Goal: Information Seeking & Learning: Learn about a topic

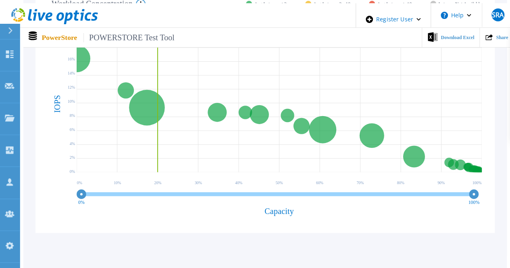
scroll to position [242, 0]
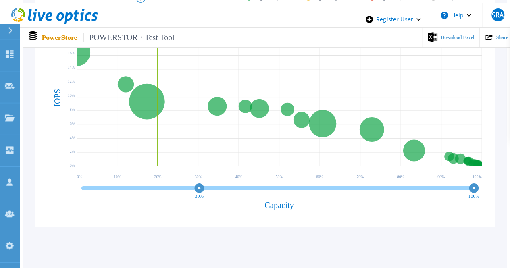
drag, startPoint x: 78, startPoint y: 182, endPoint x: 198, endPoint y: 188, distance: 119.8
click at [198, 188] on g "30%" at bounding box center [199, 192] width 9 height 14
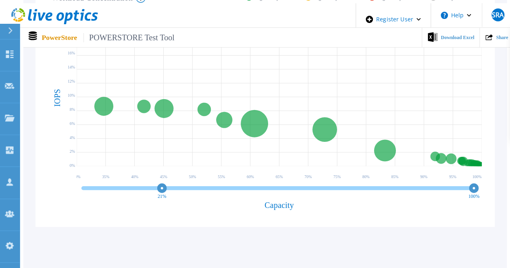
drag, startPoint x: 197, startPoint y: 183, endPoint x: 47, endPoint y: 179, distance: 150.4
click at [47, 179] on div "30 % of IOPS falls on 20 % of your capacity ( 11805.6 GiB ) Workload Concentrat…" at bounding box center [265, 104] width 446 height 234
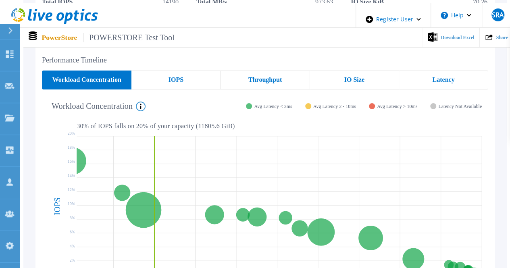
scroll to position [121, 0]
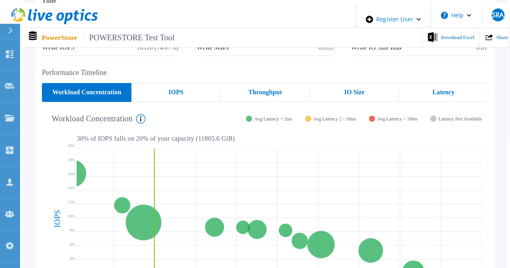
click at [184, 83] on div "IOPS" at bounding box center [175, 92] width 89 height 19
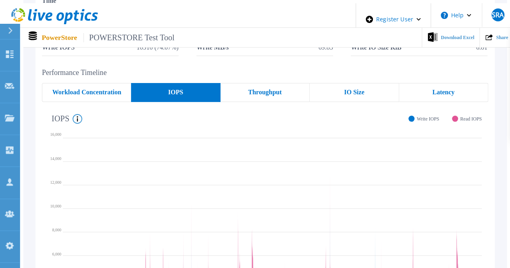
click at [102, 83] on div "Workload Concentration" at bounding box center [86, 92] width 89 height 19
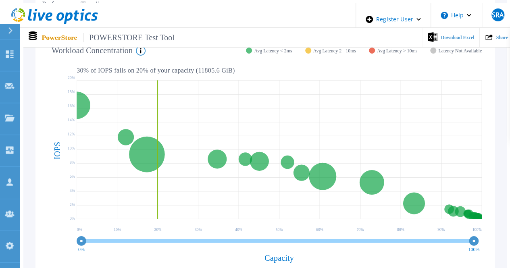
scroll to position [202, 0]
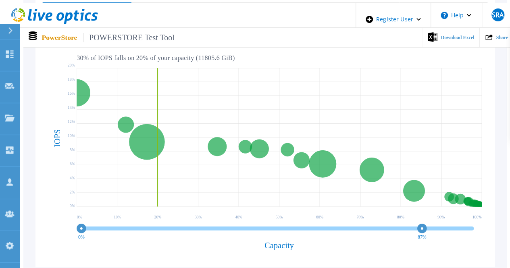
drag, startPoint x: 446, startPoint y: 224, endPoint x: 283, endPoint y: 212, distance: 163.2
click at [283, 212] on div "30 % of IOPS falls on 20 % of your capacity ( 11805.6 GiB ) Workload Concentrat…" at bounding box center [265, 144] width 446 height 234
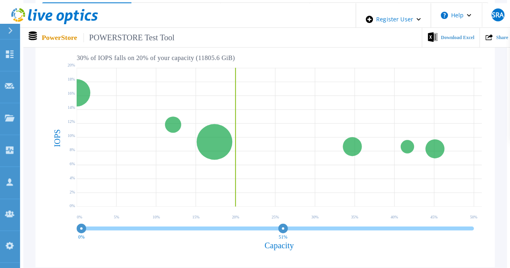
drag, startPoint x: 279, startPoint y: 221, endPoint x: 296, endPoint y: 220, distance: 17.3
click at [286, 225] on circle at bounding box center [283, 228] width 6 height 6
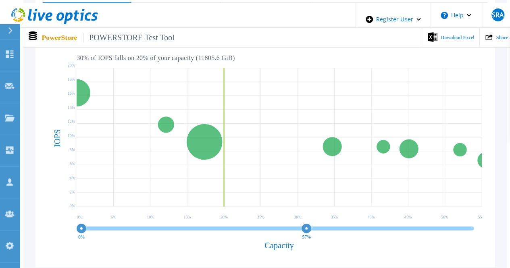
drag, startPoint x: 304, startPoint y: 220, endPoint x: 339, endPoint y: 221, distance: 35.5
click at [310, 225] on circle at bounding box center [306, 228] width 6 height 6
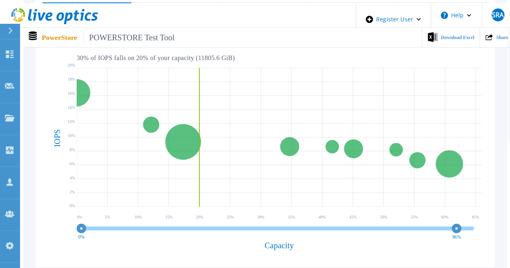
drag, startPoint x: 339, startPoint y: 221, endPoint x: 487, endPoint y: 212, distance: 148.2
click at [487, 212] on div "30 % of IOPS falls on 20 % of your capacity ( 11805.6 GiB ) Workload Concentrat…" at bounding box center [265, 144] width 446 height 234
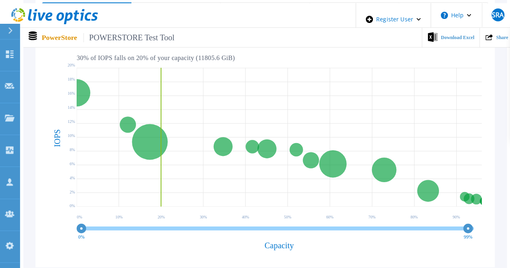
drag, startPoint x: 461, startPoint y: 222, endPoint x: 511, endPoint y: 221, distance: 50.0
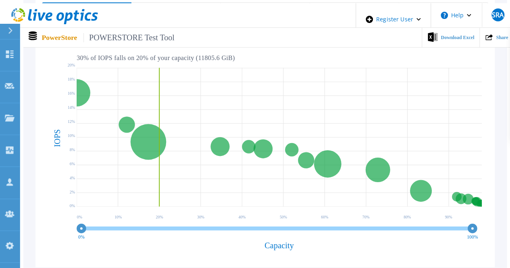
drag, startPoint x: 472, startPoint y: 223, endPoint x: 498, endPoint y: 221, distance: 25.5
click at [498, 221] on div "Peak IOPS Peak Throughput 95% IOPS 95% Throughput Average Peak IOPS Date & Time…" at bounding box center [264, 76] width 483 height 427
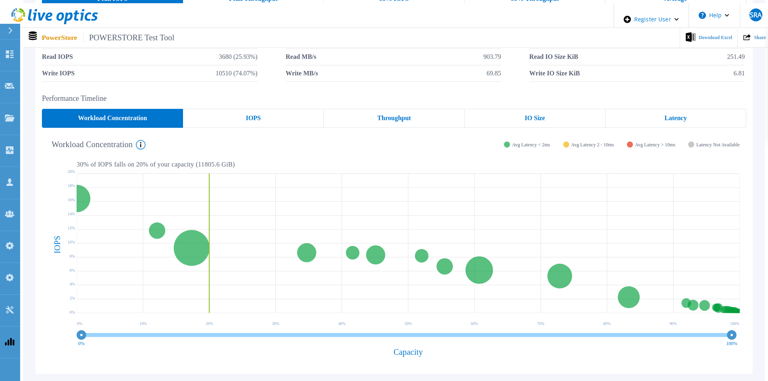
scroll to position [81, 0]
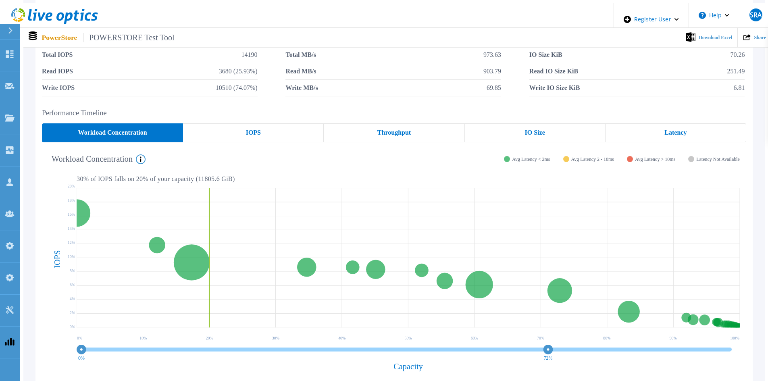
drag, startPoint x: 733, startPoint y: 343, endPoint x: 549, endPoint y: 345, distance: 184.2
click at [509, 268] on circle at bounding box center [548, 349] width 6 height 6
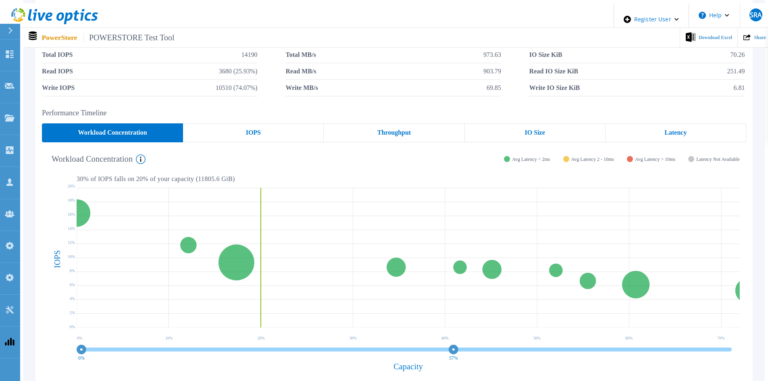
drag, startPoint x: 549, startPoint y: 345, endPoint x: 382, endPoint y: 345, distance: 167.2
click at [450, 268] on circle at bounding box center [453, 349] width 6 height 6
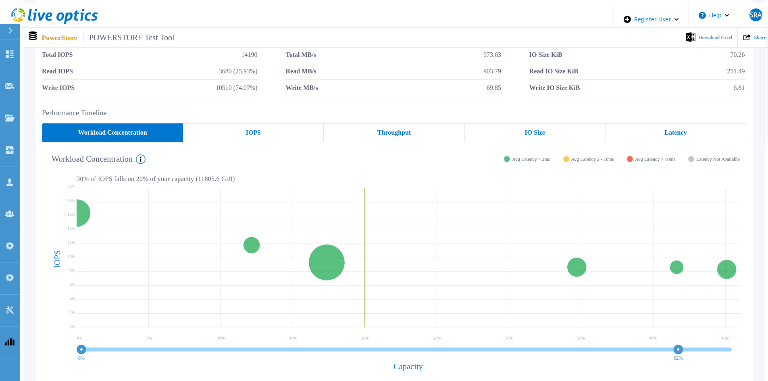
drag, startPoint x: 382, startPoint y: 345, endPoint x: 773, endPoint y: 343, distance: 391.3
click at [509, 268] on html "Register User Help SRA Dell Admin User [MEDICAL_DATA][PERSON_NAME] Alam [MEDICA…" at bounding box center [384, 101] width 768 height 364
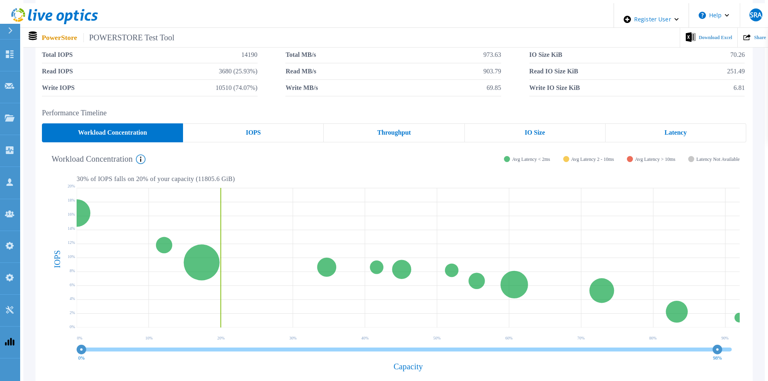
drag, startPoint x: 679, startPoint y: 343, endPoint x: 773, endPoint y: 343, distance: 93.9
click at [509, 268] on html "Register User Help SRA Dell Admin User [MEDICAL_DATA][PERSON_NAME] Alam [MEDICA…" at bounding box center [384, 101] width 768 height 364
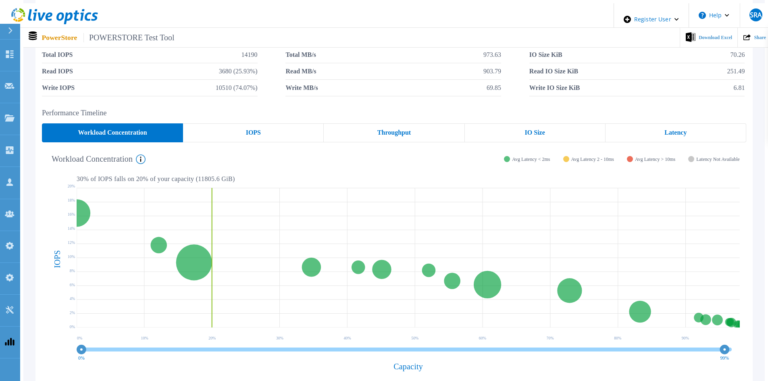
drag, startPoint x: 721, startPoint y: 343, endPoint x: 762, endPoint y: 343, distance: 41.1
click at [509, 268] on div "Peak IOPS Peak Throughput 95% IOPS 95% Throughput Average Peak IOPS Date & Time…" at bounding box center [393, 197] width 741 height 427
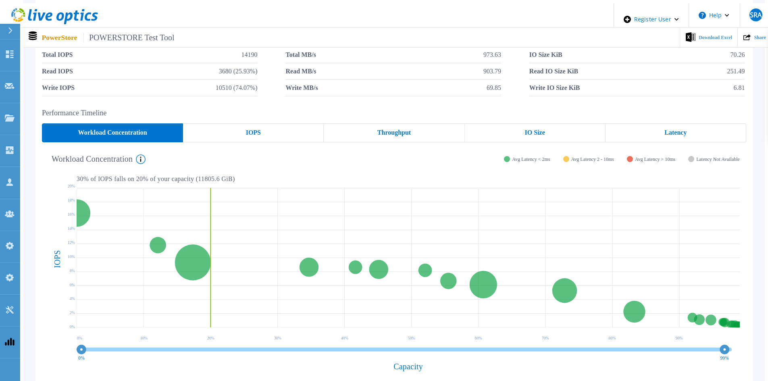
drag, startPoint x: 728, startPoint y: 342, endPoint x: 759, endPoint y: 343, distance: 31.0
click at [509, 268] on div "Peak IOPS Peak Throughput 95% IOPS 95% Throughput Average Peak IOPS Date & Time…" at bounding box center [393, 197] width 741 height 427
click at [509, 268] on icon "0% 99%" at bounding box center [408, 351] width 663 height 16
drag, startPoint x: 731, startPoint y: 342, endPoint x: 773, endPoint y: 340, distance: 41.9
click at [509, 268] on html "Register User Help SRA Dell Admin User [MEDICAL_DATA][PERSON_NAME] Alam [MEDICA…" at bounding box center [384, 101] width 768 height 364
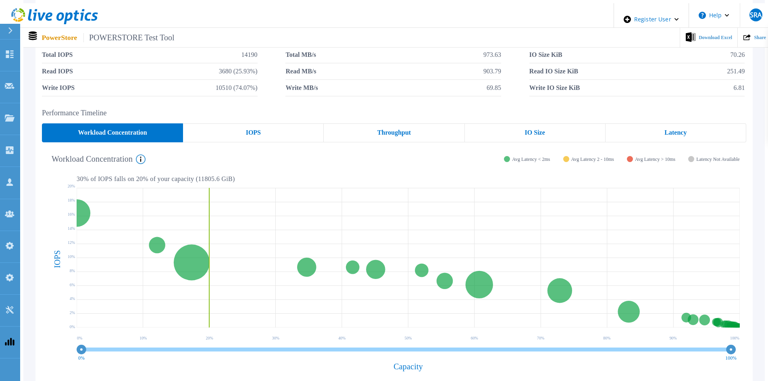
click at [509, 268] on icon "0% 100%" at bounding box center [408, 351] width 663 height 16
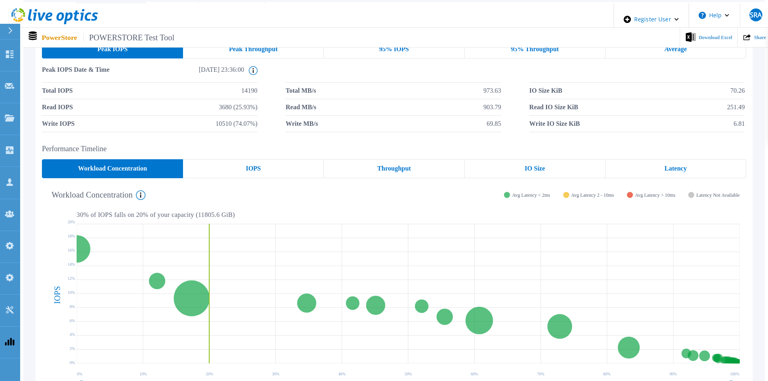
scroll to position [0, 0]
